Goal: Task Accomplishment & Management: Manage account settings

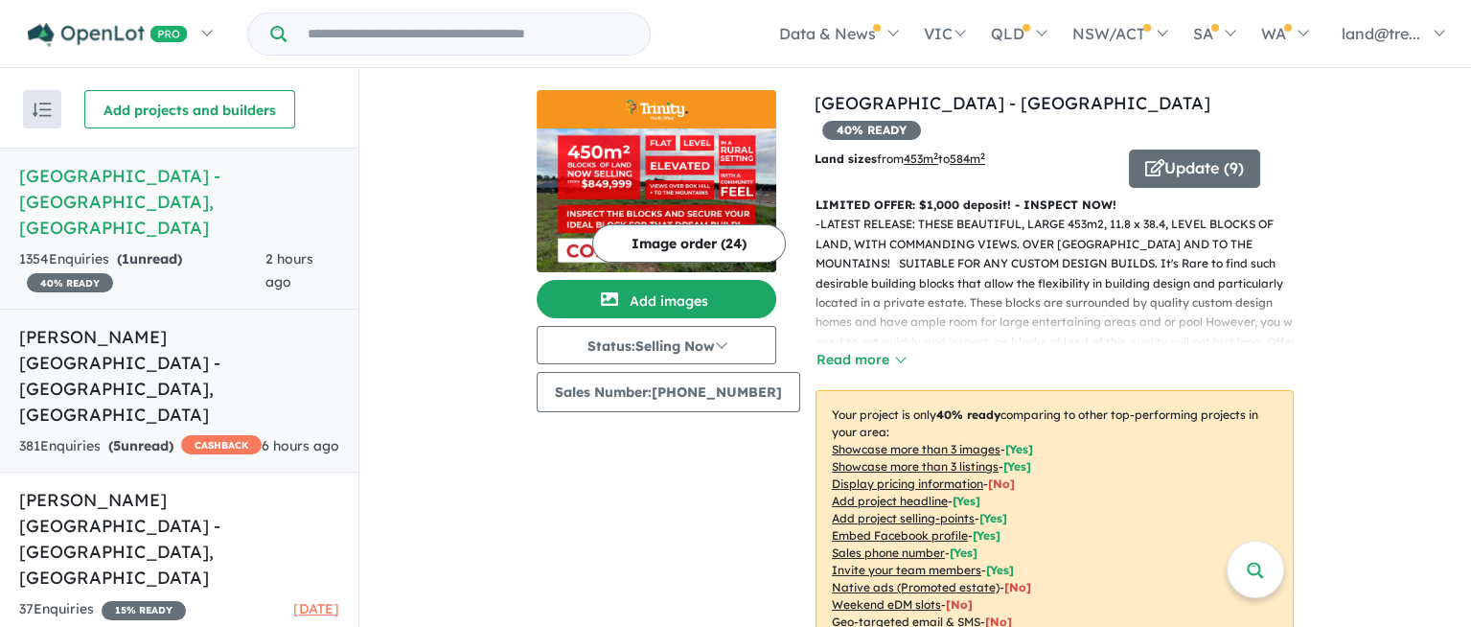
click at [133, 324] on h5 "[PERSON_NAME][GEOGRAPHIC_DATA] - [GEOGRAPHIC_DATA] , [GEOGRAPHIC_DATA]" at bounding box center [179, 376] width 320 height 104
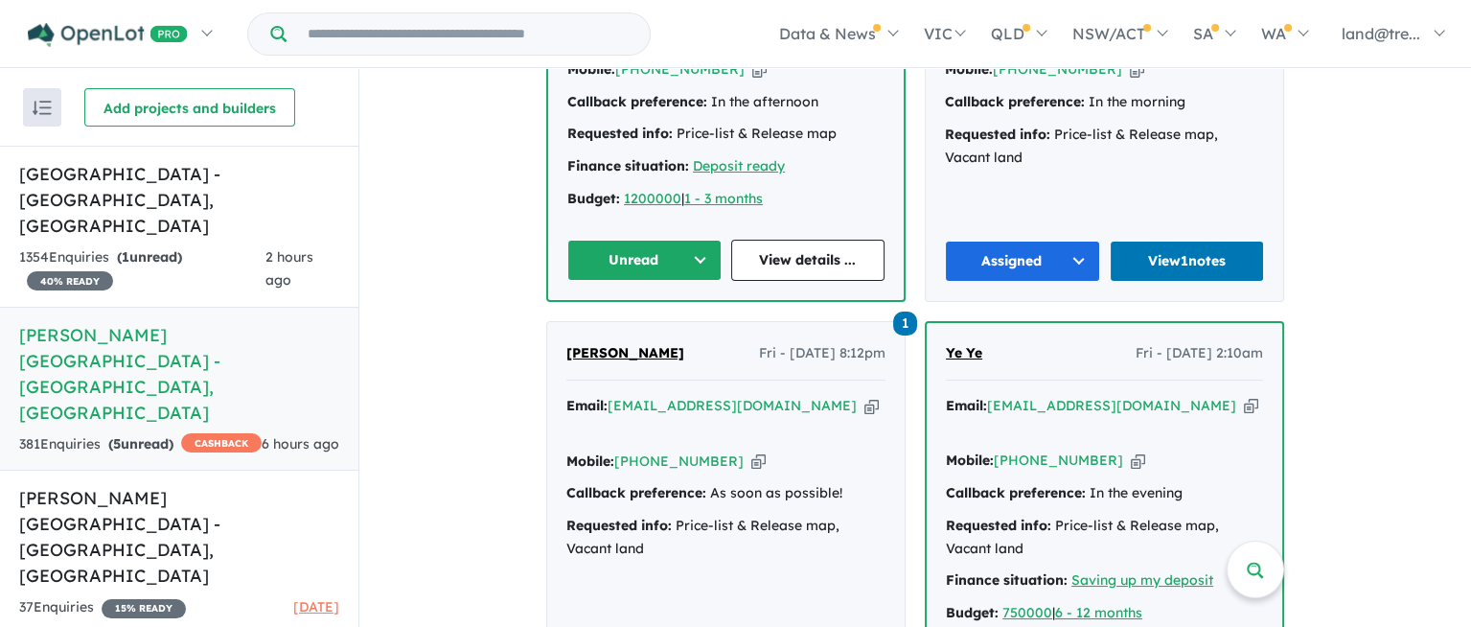
scroll to position [2348, 0]
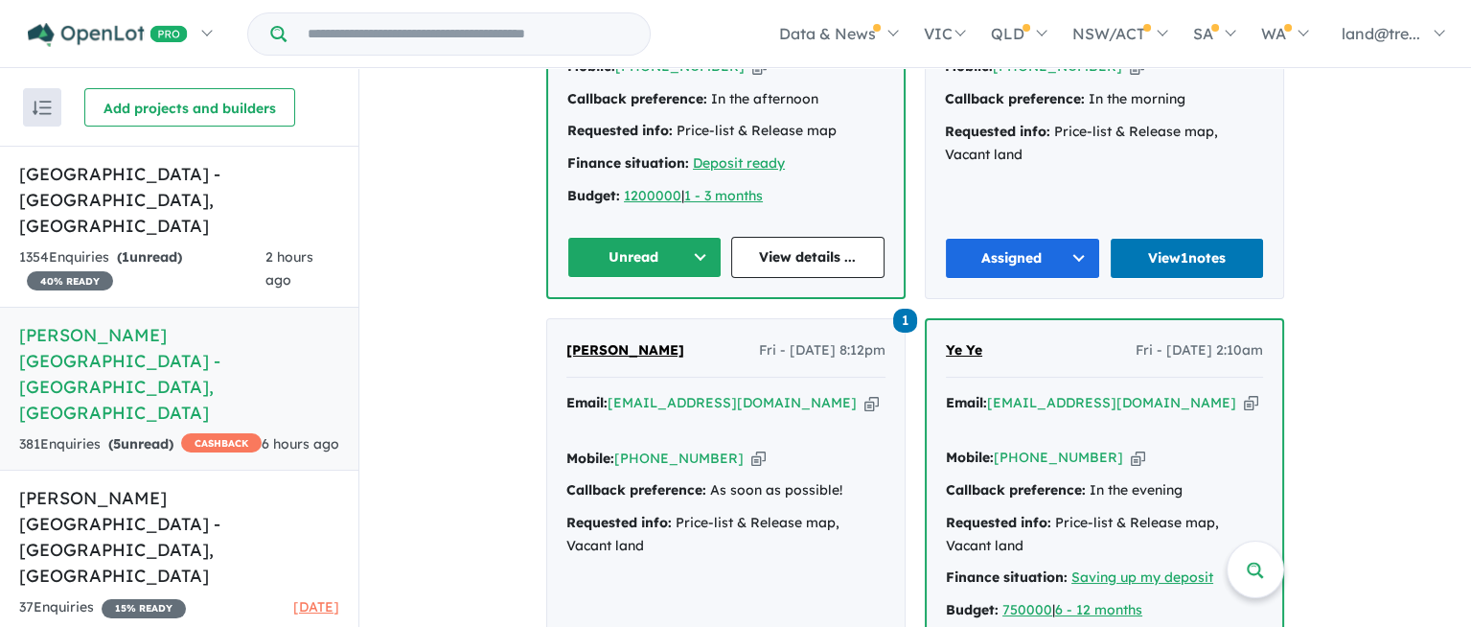
click at [692, 237] on button "Unread" at bounding box center [644, 257] width 154 height 41
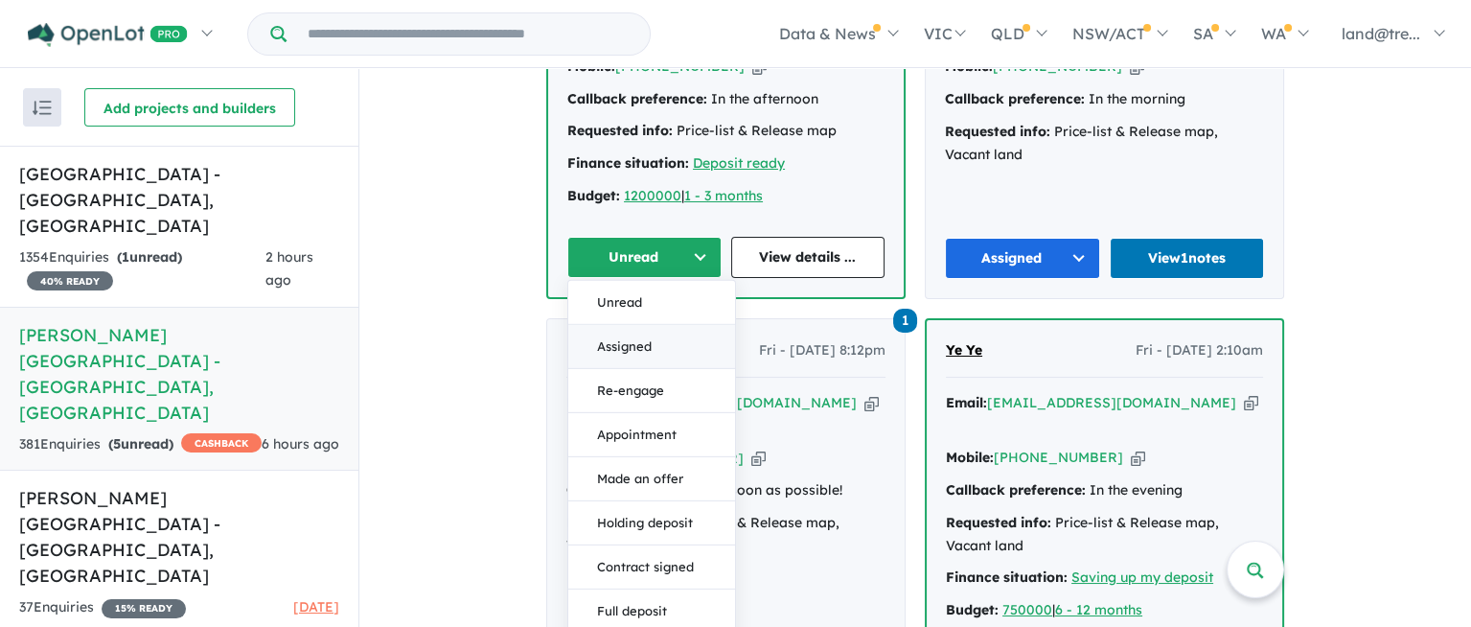
click at [628, 324] on button "Assigned" at bounding box center [651, 346] width 167 height 44
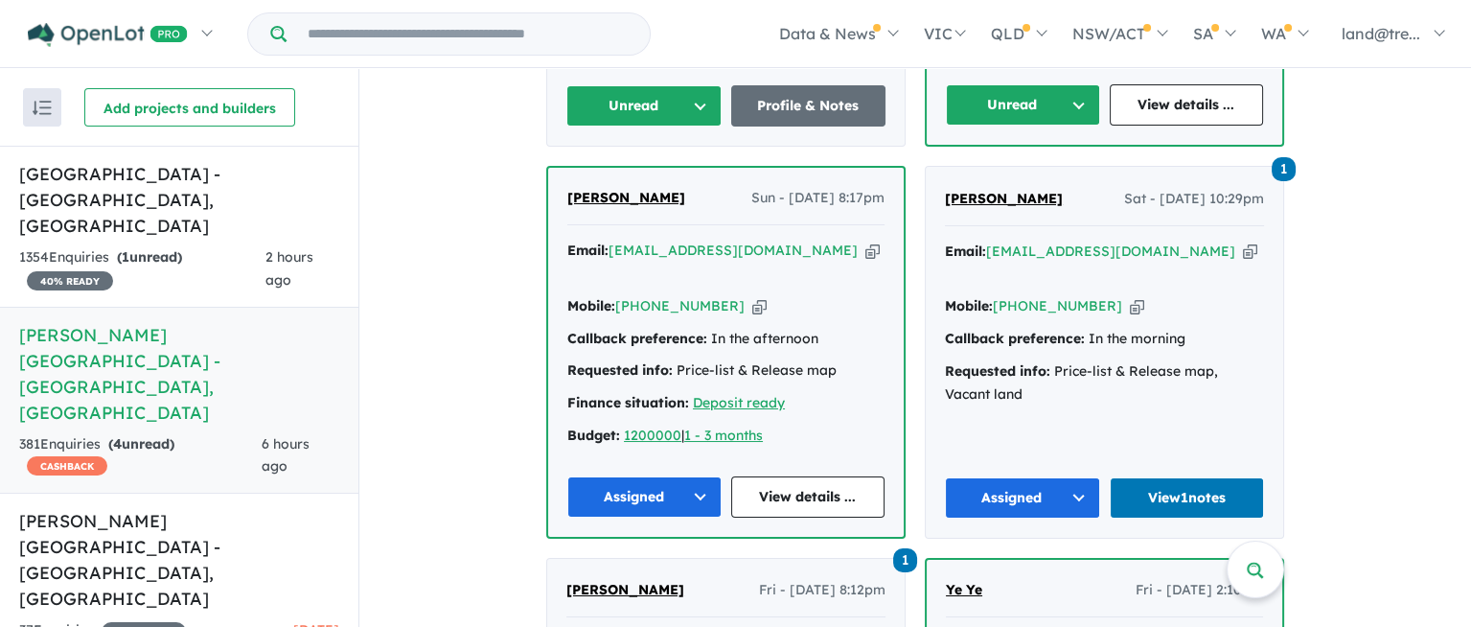
scroll to position [1676, 0]
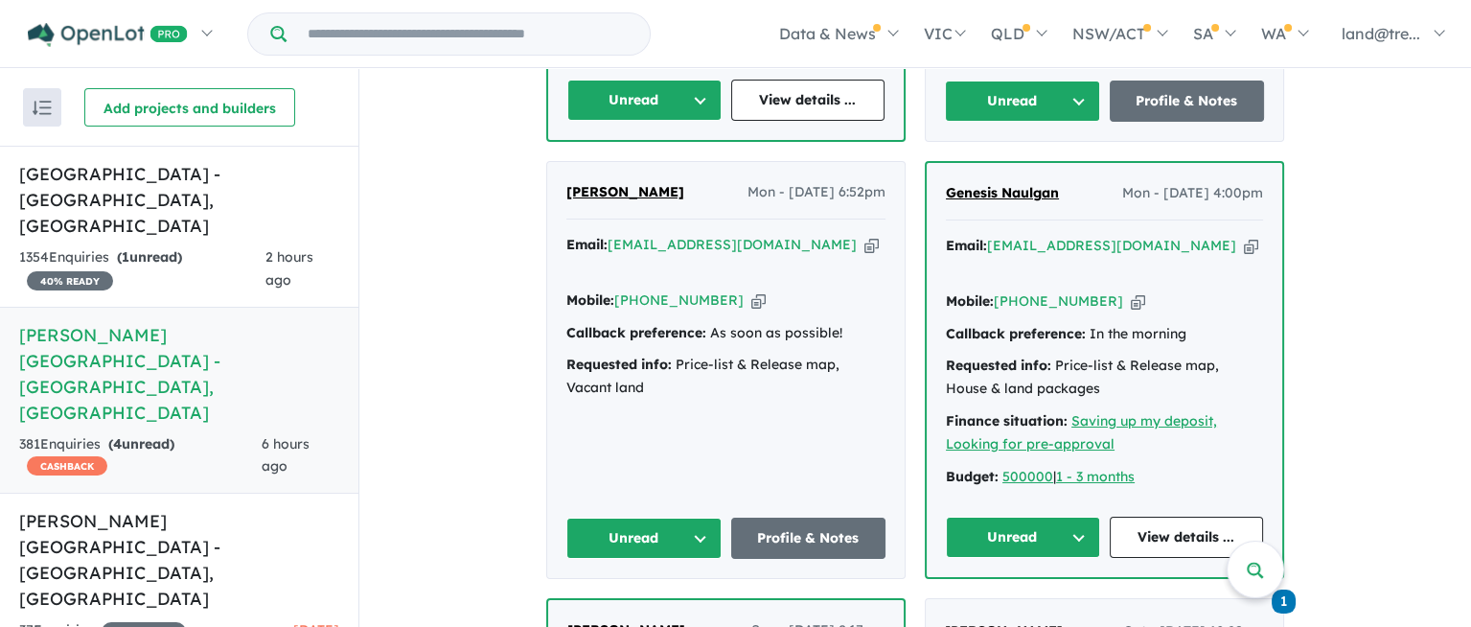
click at [1072, 517] on button "Unread" at bounding box center [1023, 537] width 154 height 41
click at [1004, 605] on button "Assigned" at bounding box center [1030, 627] width 167 height 44
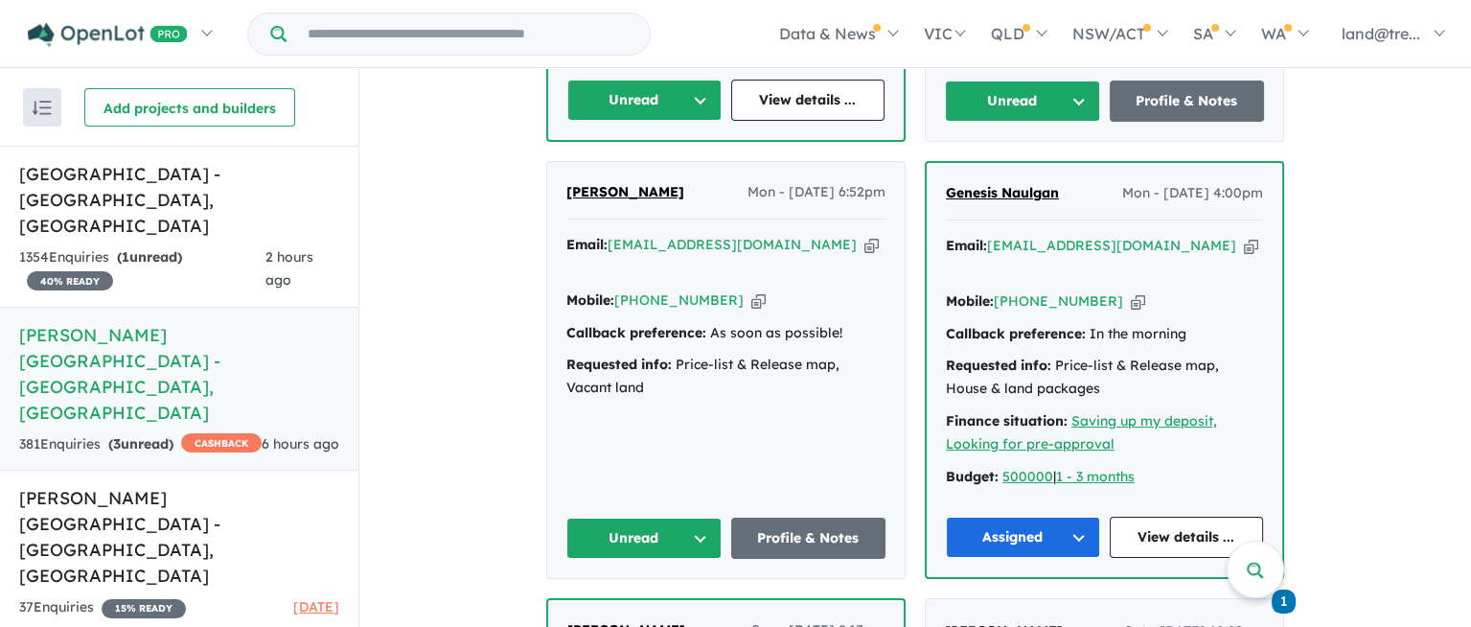
click at [708, 518] on button "Unread" at bounding box center [643, 538] width 155 height 41
drag, startPoint x: 646, startPoint y: 562, endPoint x: 657, endPoint y: 555, distance: 12.5
click at [647, 606] on button "Assigned" at bounding box center [650, 628] width 167 height 44
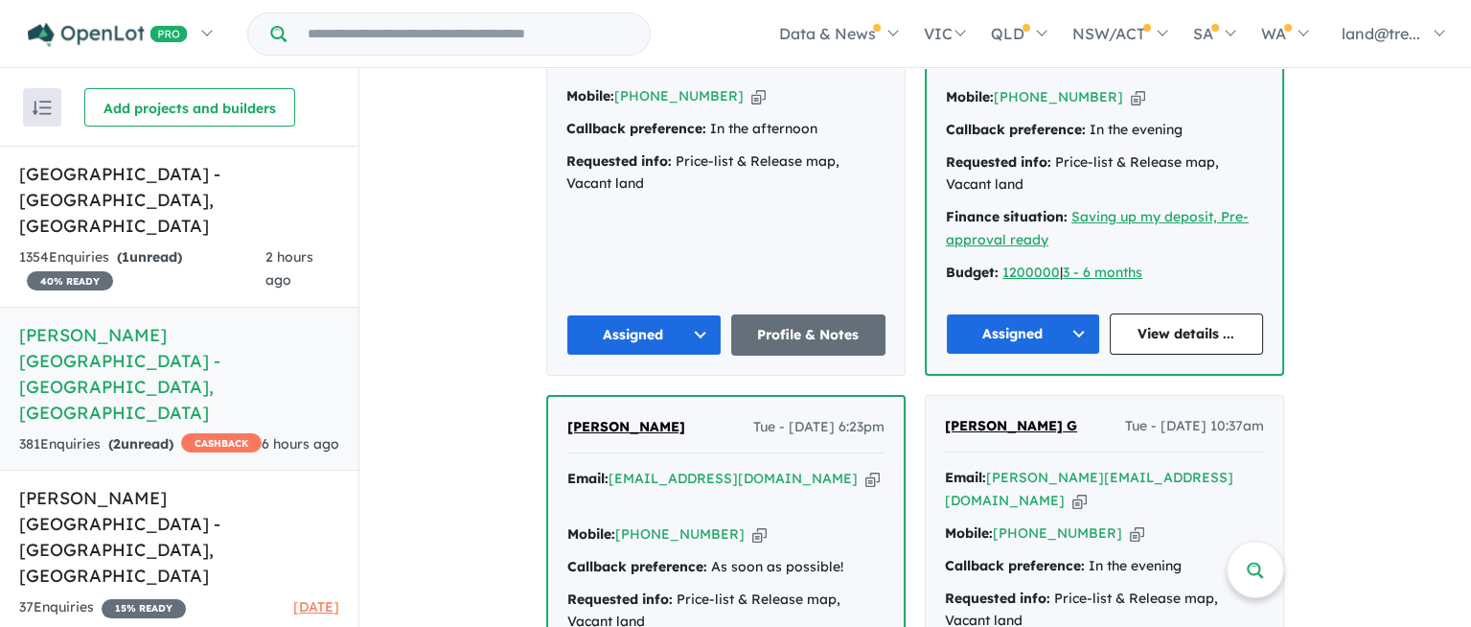
scroll to position [670, 0]
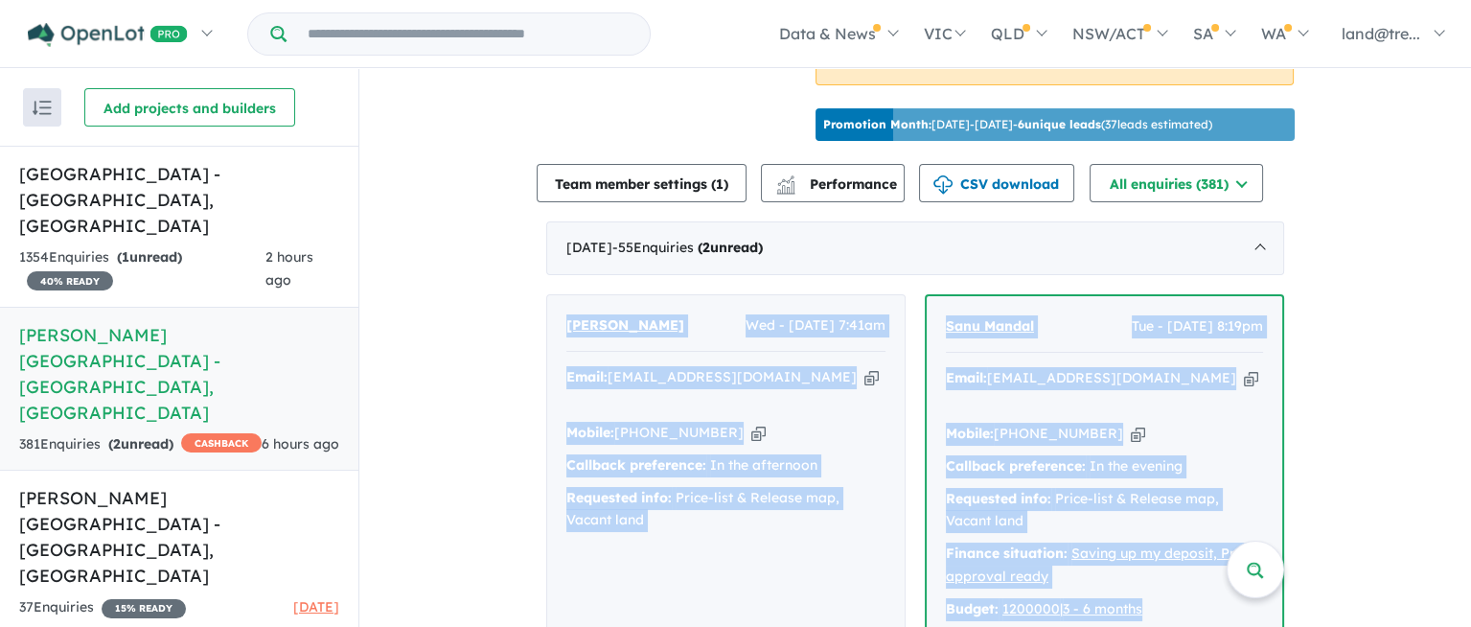
drag, startPoint x: 551, startPoint y: 298, endPoint x: 1161, endPoint y: 535, distance: 654.0
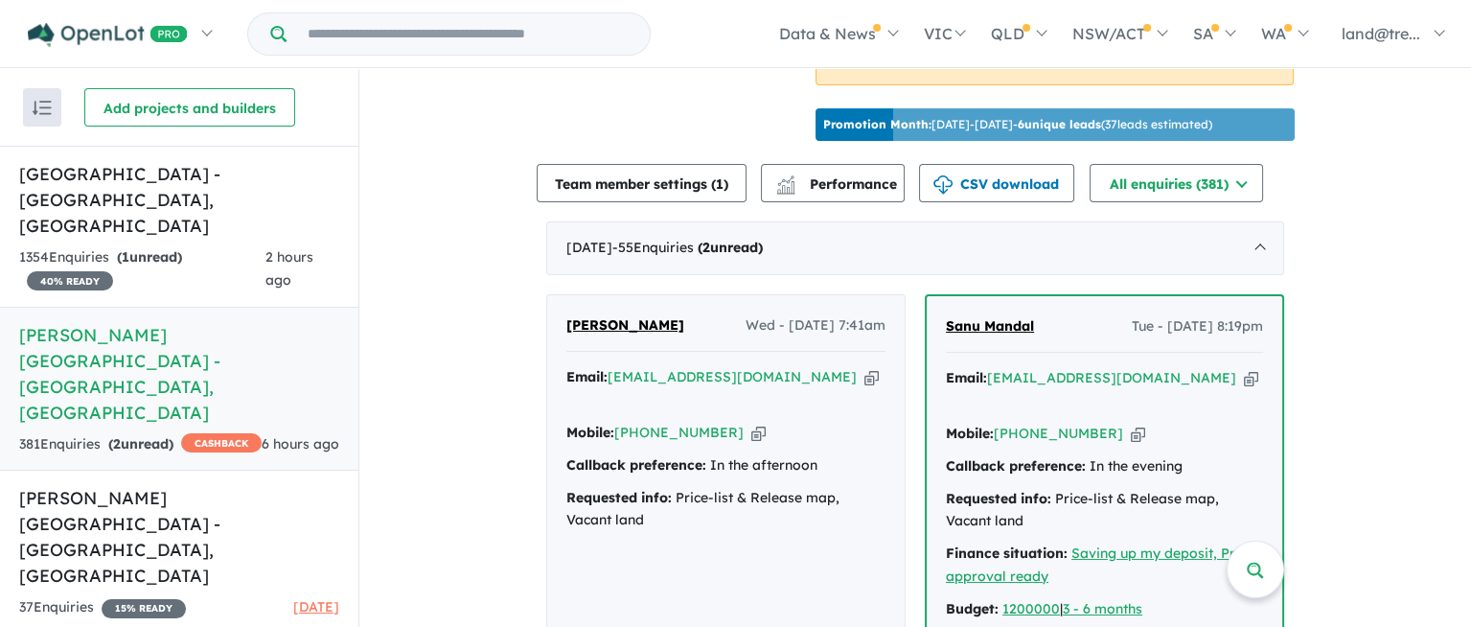
drag, startPoint x: 672, startPoint y: 390, endPoint x: 616, endPoint y: 59, distance: 335.3
click at [616, 59] on div "Data & News [TV Series] New Neighbourhoods 2025 Industry News Property News Buy…" at bounding box center [852, 33] width 1210 height 67
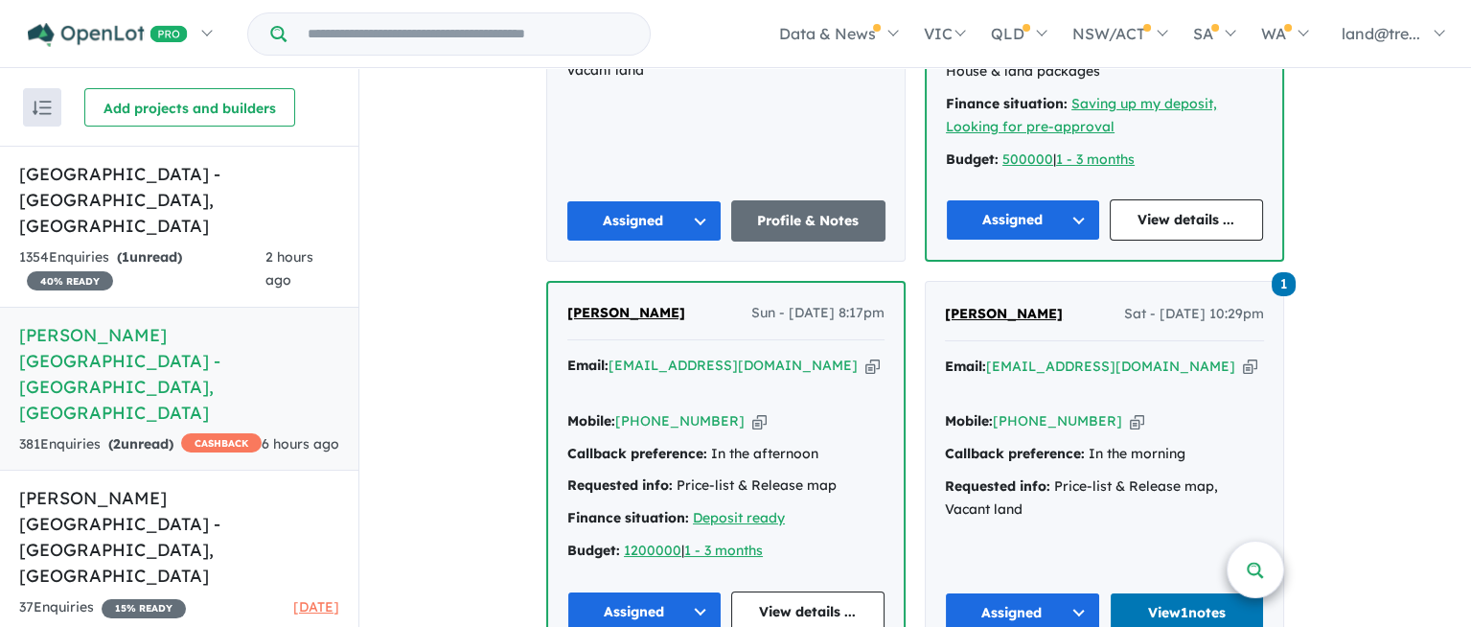
scroll to position [2000, 0]
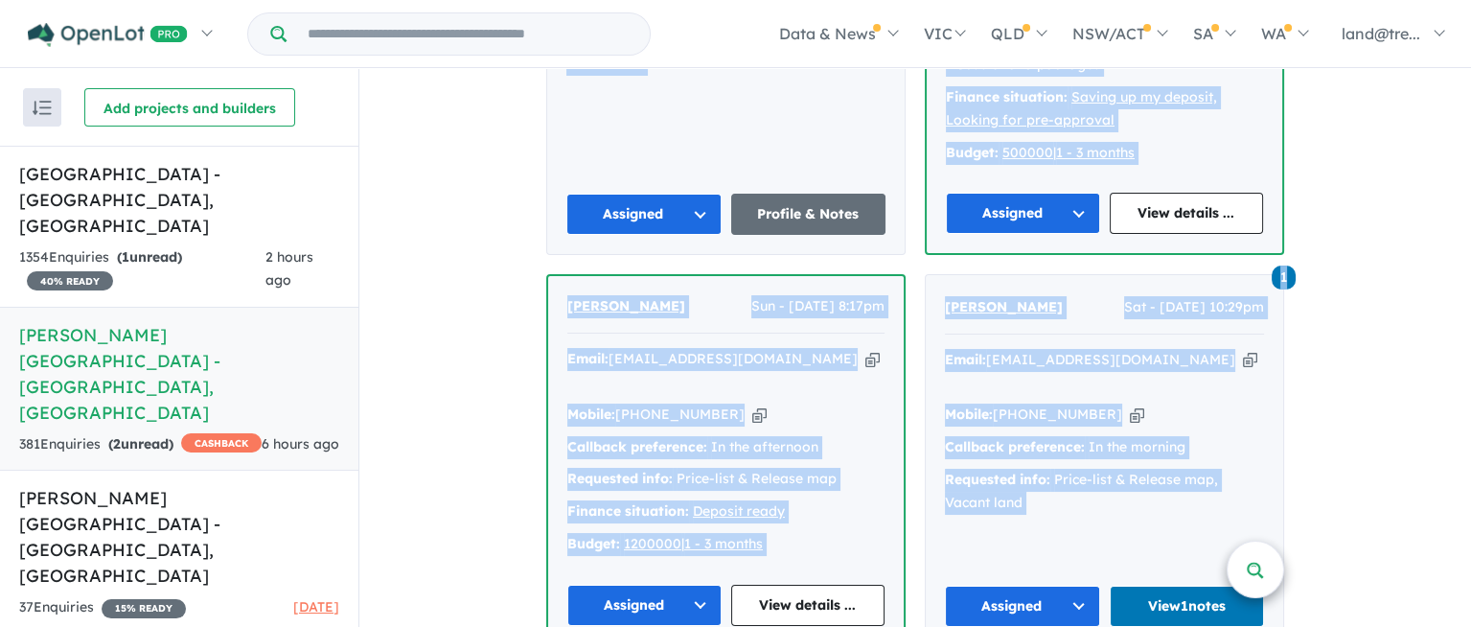
drag, startPoint x: 566, startPoint y: 298, endPoint x: 1289, endPoint y: 555, distance: 767.9
